Goal: Check status: Check status

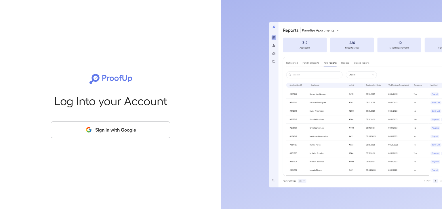
click at [119, 132] on button "Sign in with Google" at bounding box center [111, 129] width 120 height 17
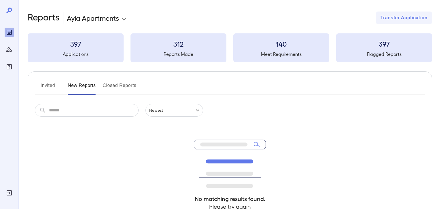
click at [76, 51] on h5 "Applications" at bounding box center [76, 54] width 96 height 7
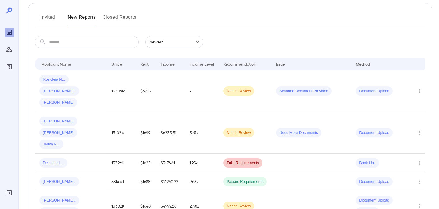
scroll to position [77, 0]
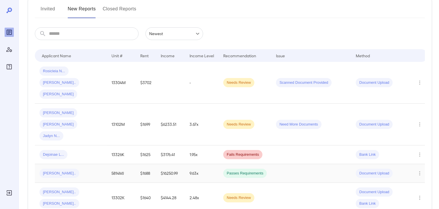
click at [53, 171] on span "[PERSON_NAME].." at bounding box center [59, 173] width 40 height 5
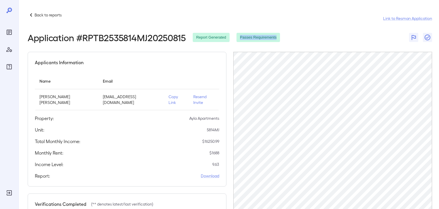
drag, startPoint x: 239, startPoint y: 37, endPoint x: 281, endPoint y: 38, distance: 41.8
click at [281, 38] on div "Application # RPTB2535814MJ20250815 Report Generated Passes Requirements" at bounding box center [230, 37] width 404 height 10
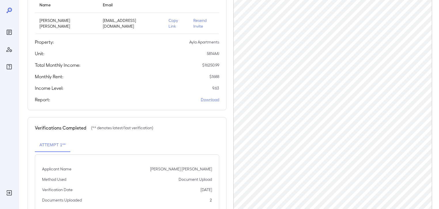
scroll to position [34, 0]
